Goal: Information Seeking & Learning: Learn about a topic

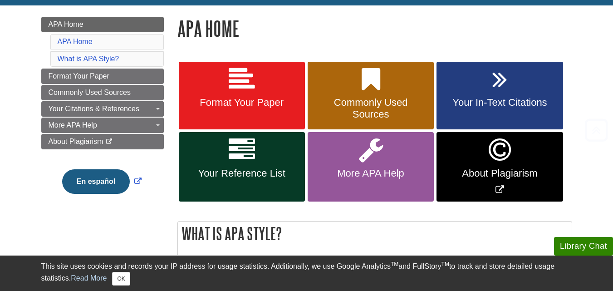
scroll to position [121, 0]
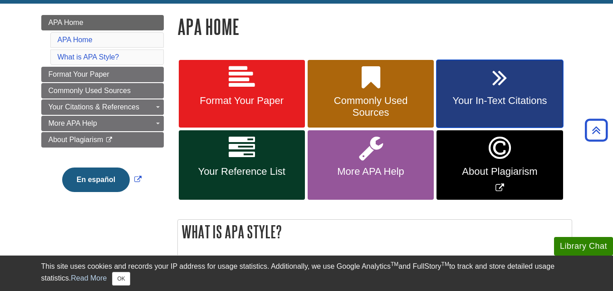
click at [495, 99] on span "Your In-Text Citations" at bounding box center [499, 101] width 113 height 12
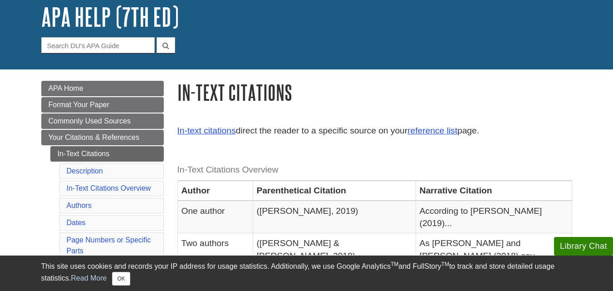
scroll to position [56, 0]
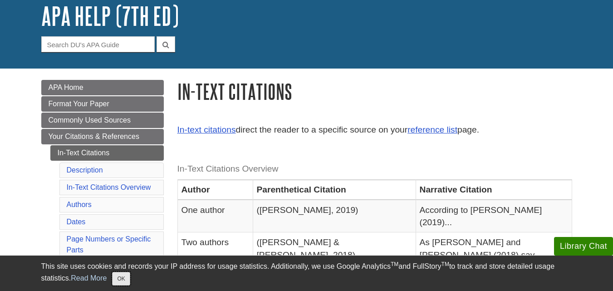
click at [123, 279] on button "OK" at bounding box center [121, 279] width 18 height 14
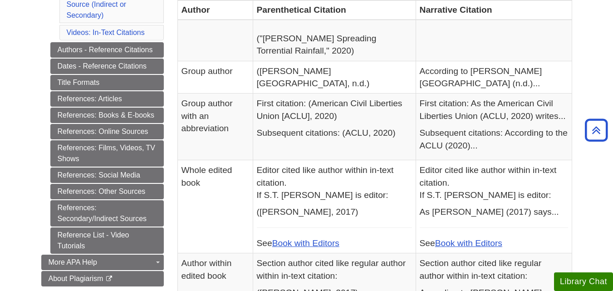
scroll to position [375, 0]
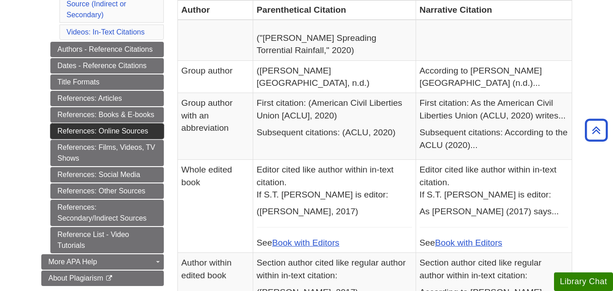
click at [107, 130] on link "References: Online Sources" at bounding box center [106, 130] width 113 height 15
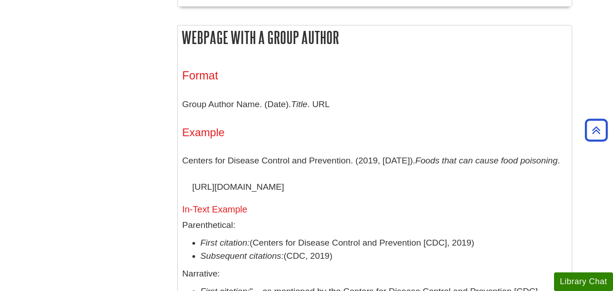
scroll to position [890, 0]
